Goal: Navigation & Orientation: Find specific page/section

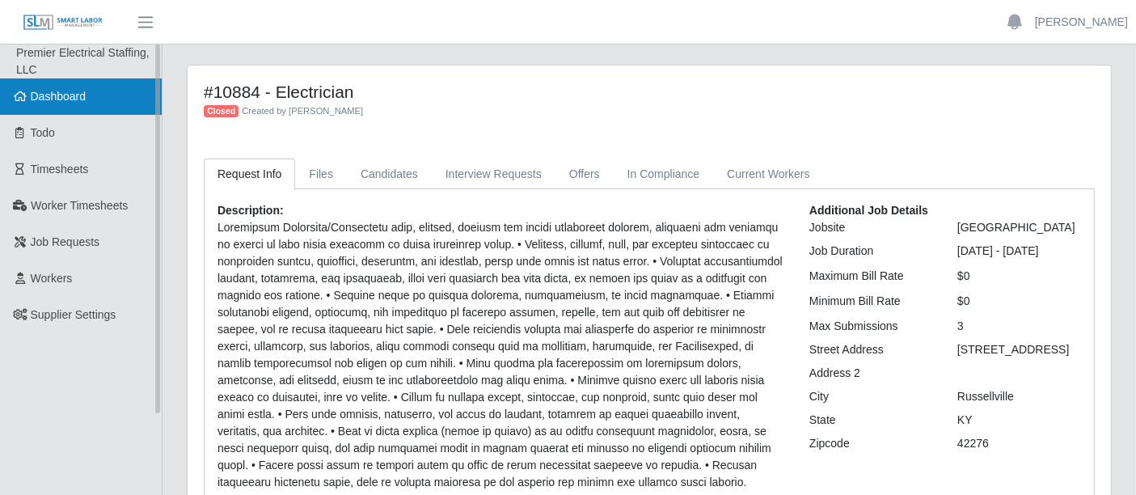
click at [76, 99] on span "Dashboard" at bounding box center [59, 96] width 56 height 13
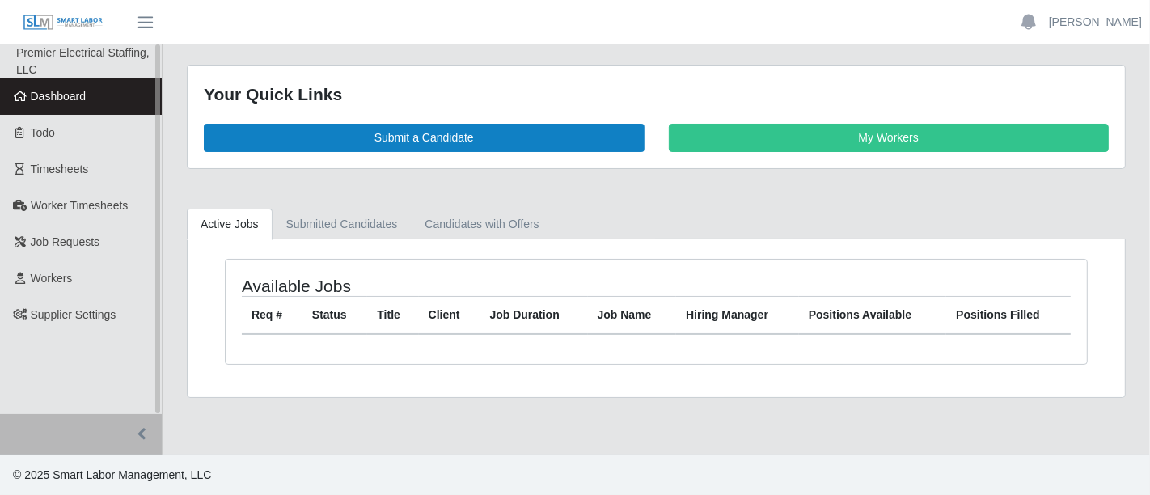
click at [86, 107] on link "Dashboard" at bounding box center [81, 96] width 162 height 36
